Goal: Information Seeking & Learning: Learn about a topic

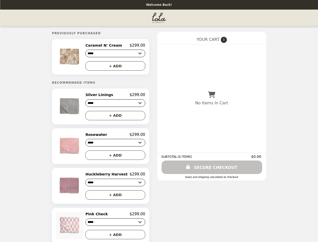
click at [76, 57] on img at bounding box center [70, 56] width 29 height 27
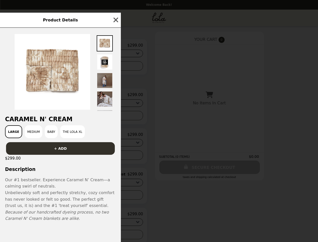
click at [115, 46] on div "Product Details Caramel N' Cream Large Medium Baby The Lola XL + ADD $299.00 De…" at bounding box center [159, 121] width 318 height 242
click at [115, 67] on div at bounding box center [60, 69] width 121 height 83
click at [76, 108] on img at bounding box center [53, 72] width 76 height 76
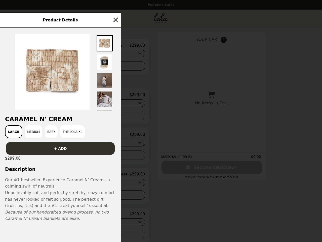
click at [115, 96] on div at bounding box center [60, 69] width 121 height 83
click at [115, 117] on div "Product Details Caramel N' Cream Large Medium Baby The Lola XL + ADD $299.00 De…" at bounding box center [161, 121] width 322 height 242
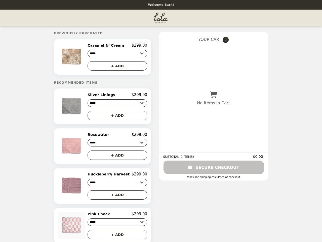
click at [76, 148] on img at bounding box center [72, 145] width 29 height 27
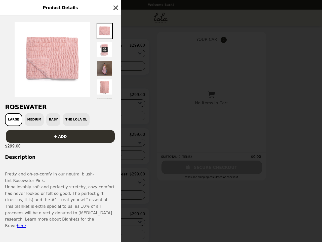
click at [115, 136] on div "Product Details Rosewater Large Medium Baby The Lola XL + ADD $299.00 Descripti…" at bounding box center [161, 121] width 322 height 242
click at [115, 157] on h3 "Description" at bounding box center [60, 156] width 121 height 5
click at [76, 188] on div "Product Details Rosewater Large Medium Baby The Lola XL + ADD $299.00 Descripti…" at bounding box center [161, 121] width 322 height 242
